Goal: Task Accomplishment & Management: Use online tool/utility

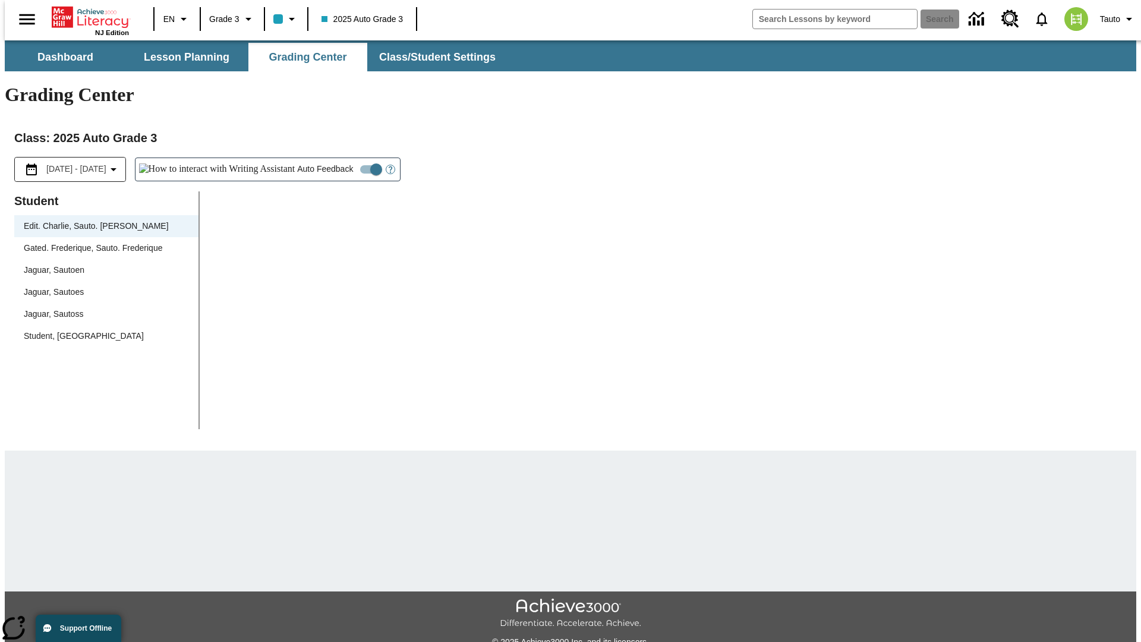
click at [102, 264] on div "Jaguar, Sautoen" at bounding box center [106, 270] width 165 height 12
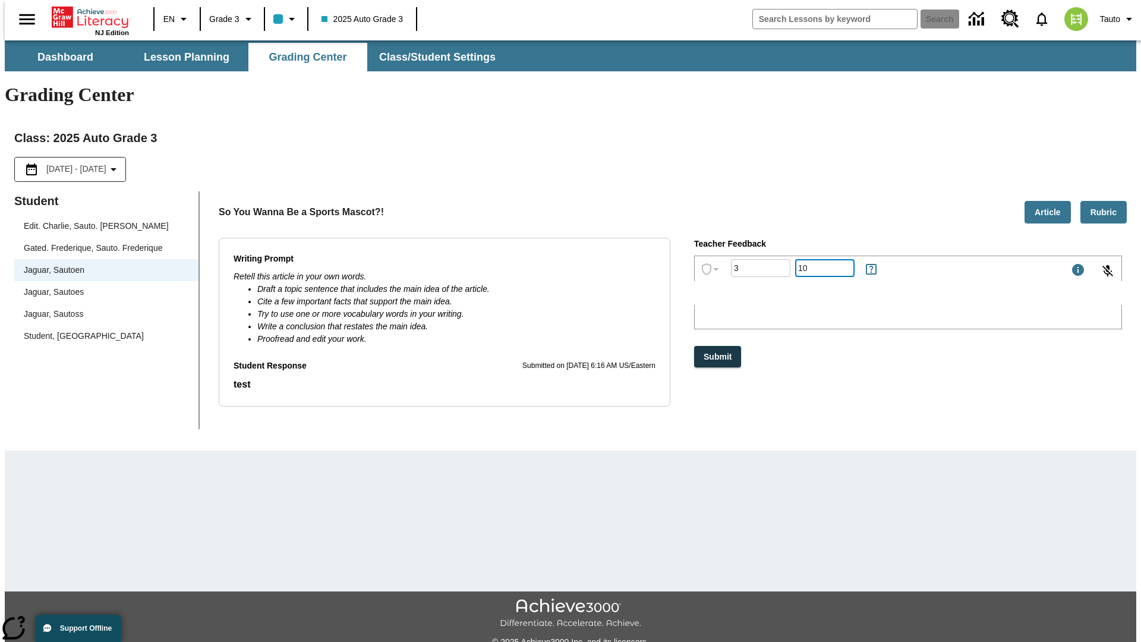
type input "10"
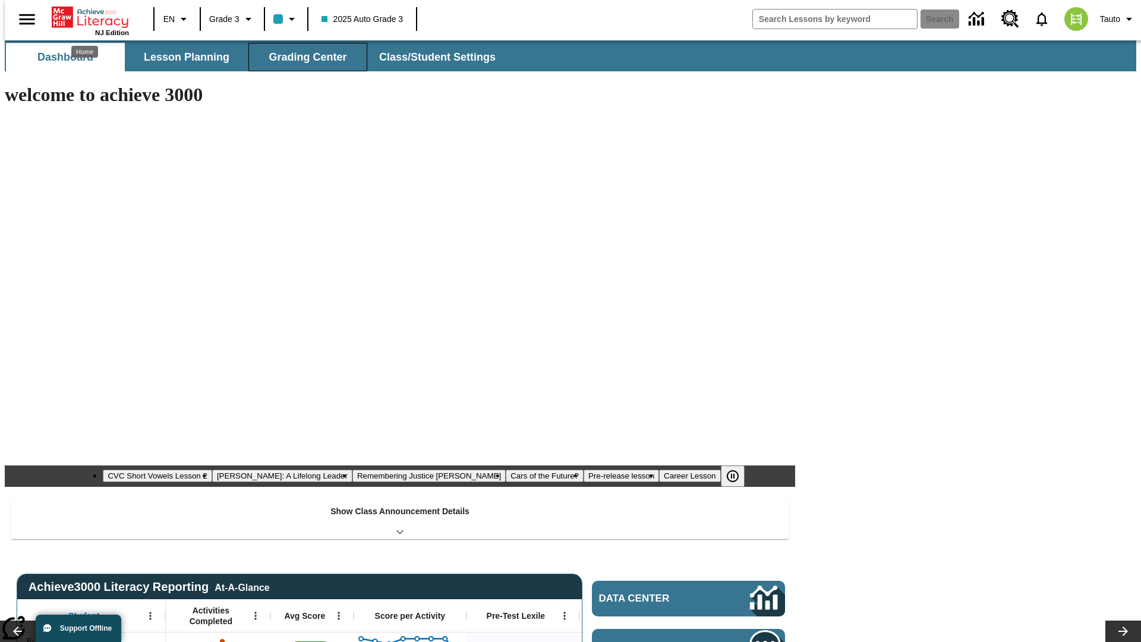
click at [303, 57] on span "Grading Center" at bounding box center [308, 58] width 78 height 14
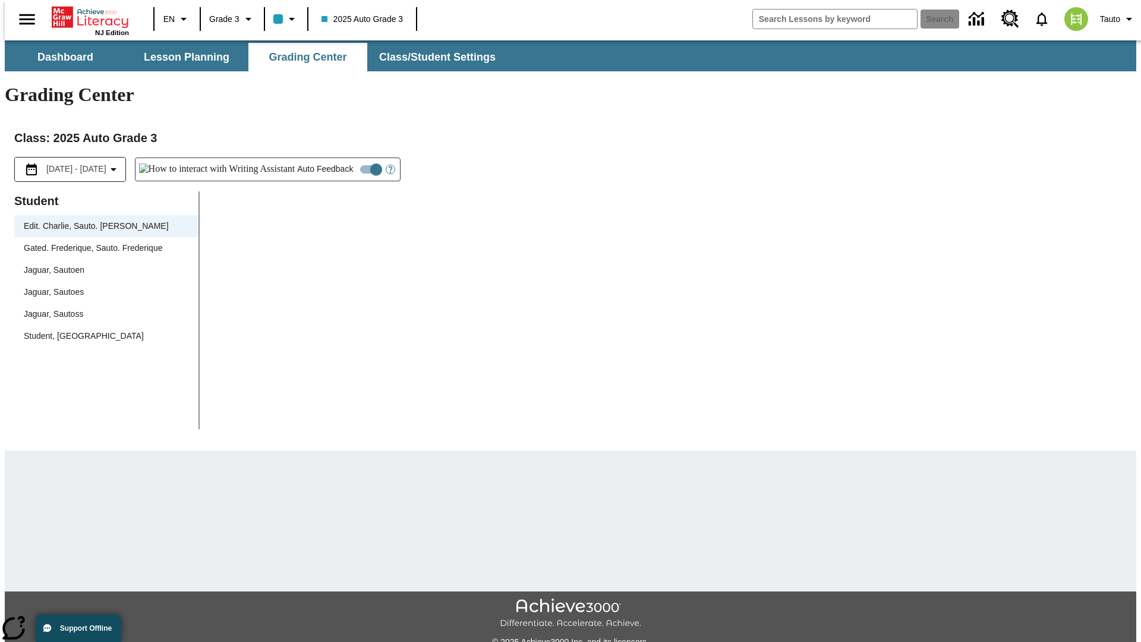
click at [102, 264] on div "Jaguar, Sautoen" at bounding box center [106, 270] width 165 height 12
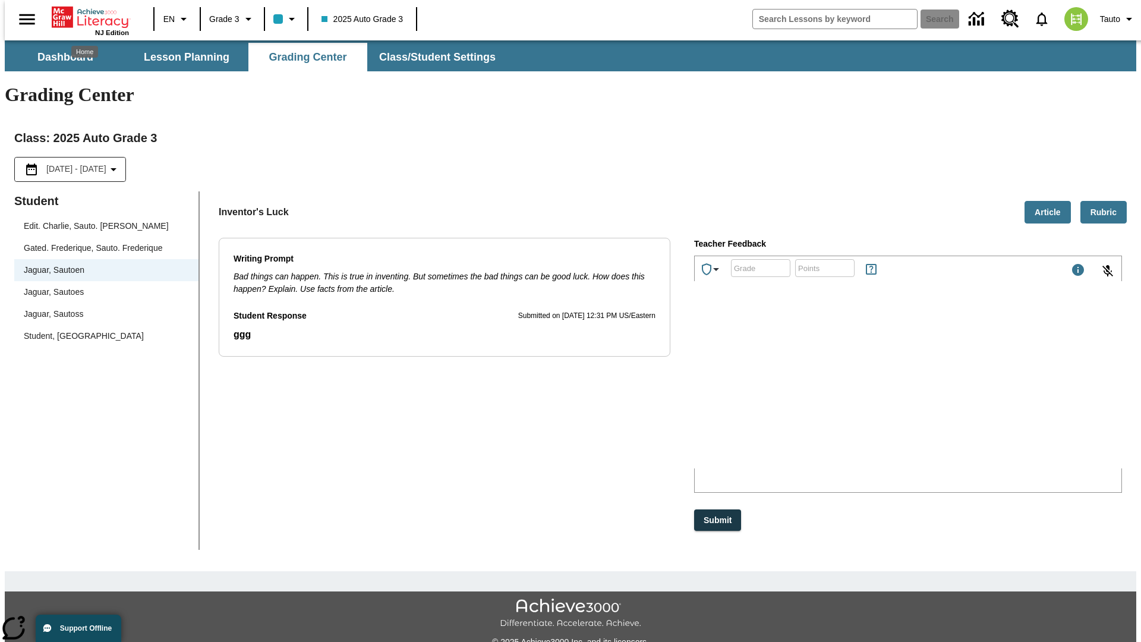
click at [868, 392] on p "WdkIp" at bounding box center [784, 390] width 169 height 11
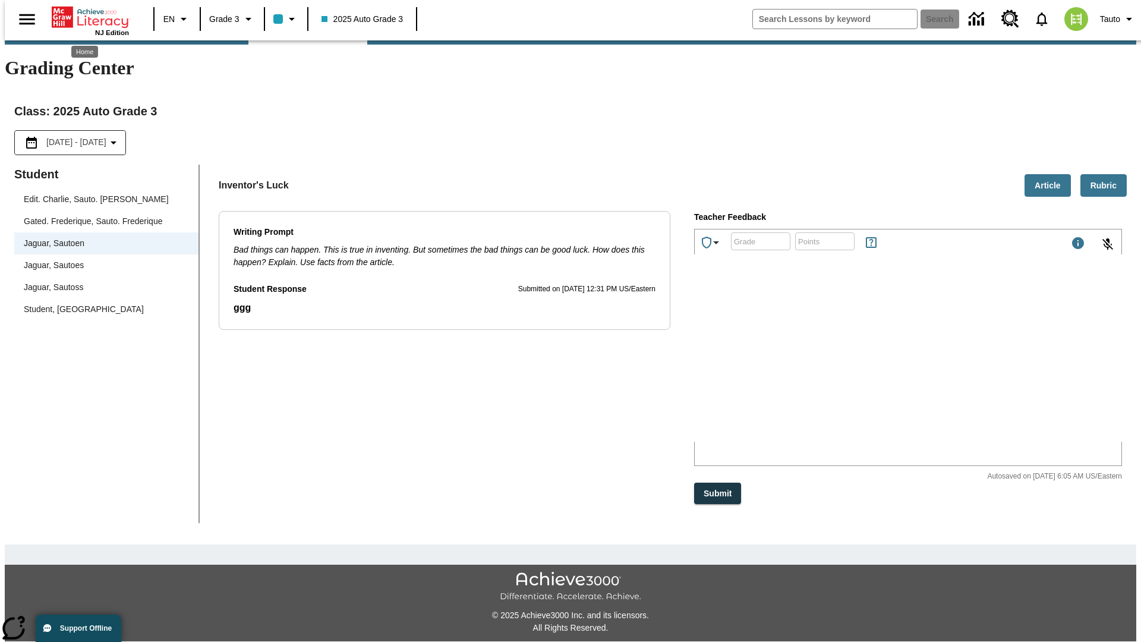
click at [868, 365] on p "NDrLbc" at bounding box center [784, 363] width 169 height 11
